Goal: Go to known website: Go to known website

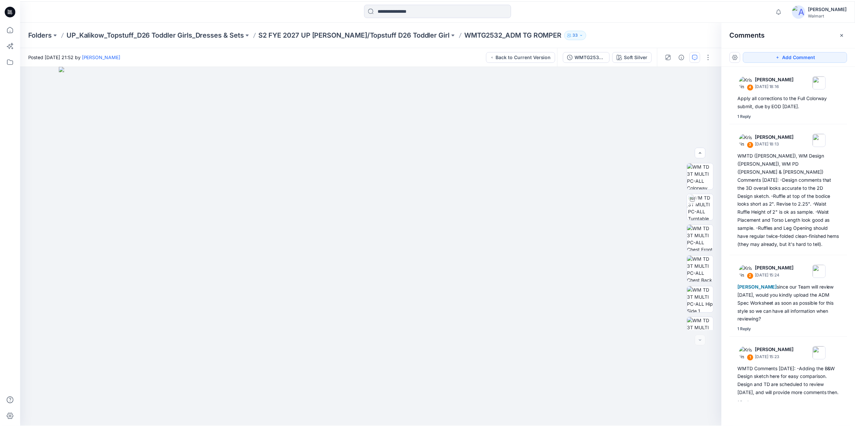
scroll to position [168, 0]
click at [5, 30] on icon at bounding box center [10, 29] width 15 height 15
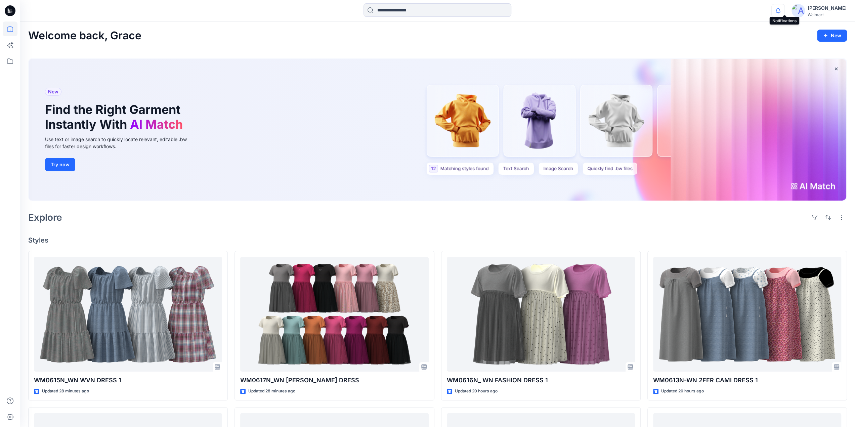
click at [785, 11] on icon "button" at bounding box center [778, 10] width 13 height 13
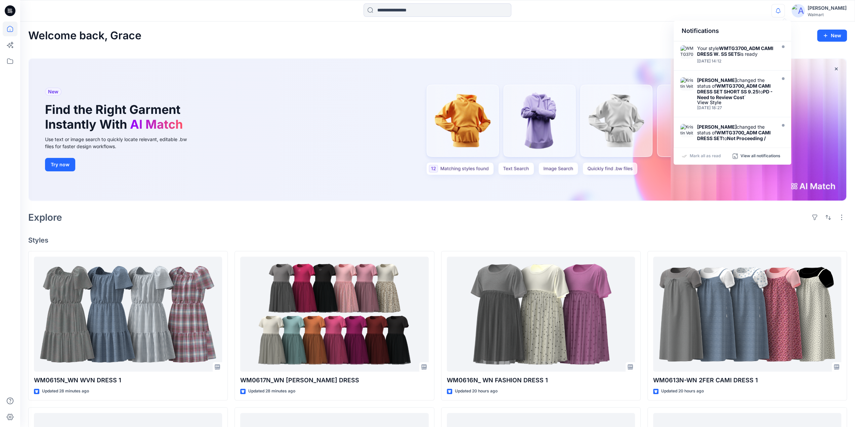
click at [413, 33] on div "Welcome back, Grace New" at bounding box center [437, 36] width 819 height 12
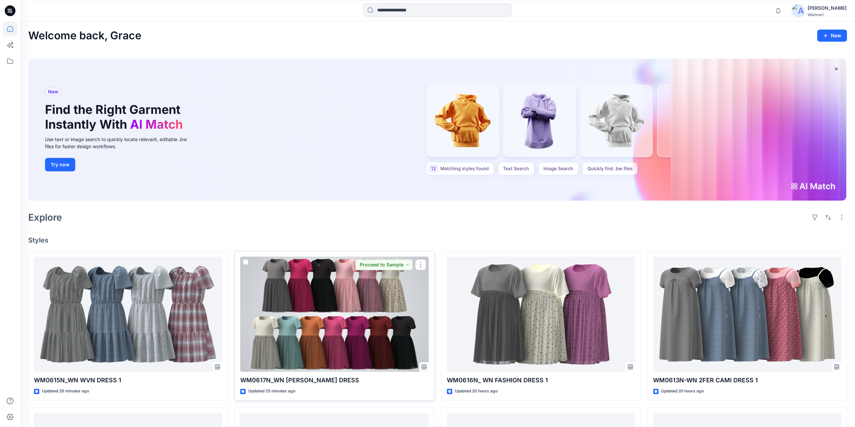
click at [310, 288] on div at bounding box center [334, 314] width 188 height 115
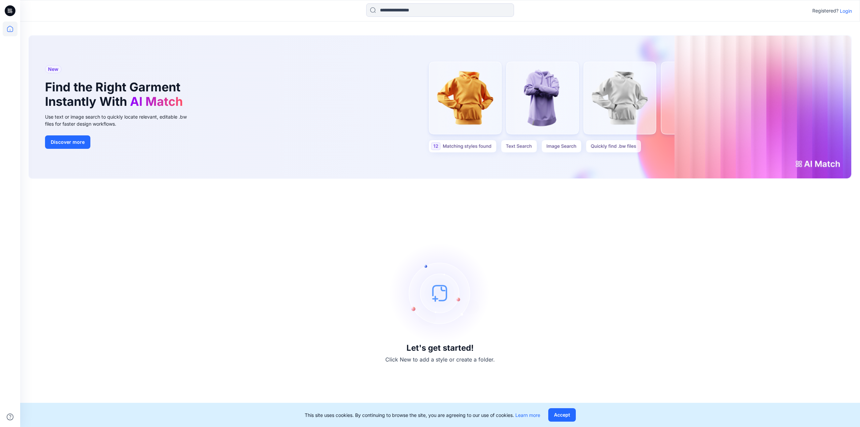
click at [844, 10] on p "Login" at bounding box center [846, 10] width 12 height 7
